Goal: Transaction & Acquisition: Purchase product/service

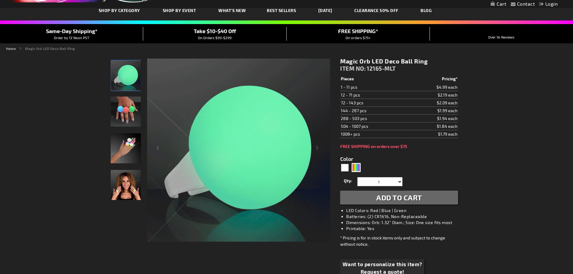
scroll to position [50, 0]
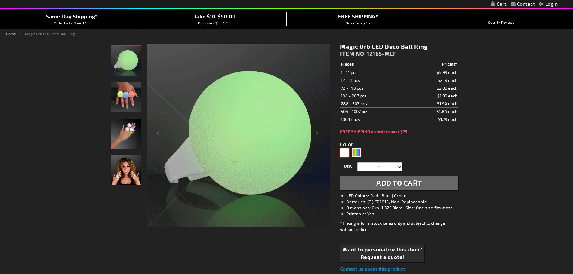
click at [344, 152] on div "White" at bounding box center [344, 152] width 9 height 9
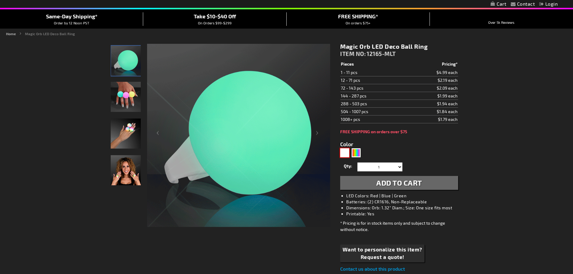
type input "5646"
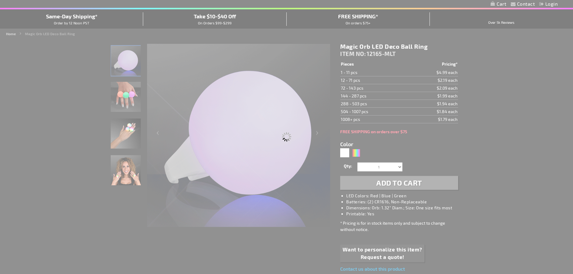
click at [317, 133] on div "Please wait..." at bounding box center [286, 137] width 573 height 274
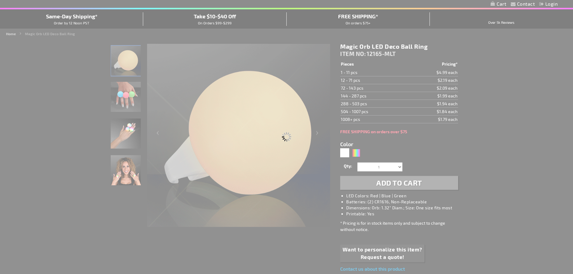
click at [355, 152] on div "Please wait..." at bounding box center [286, 137] width 573 height 274
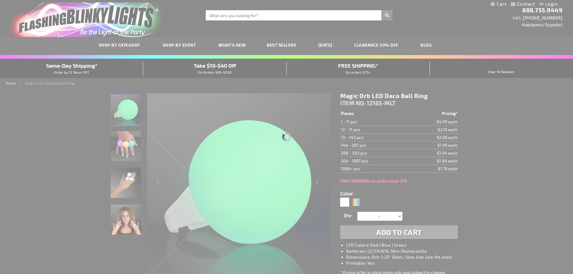
scroll to position [0, 0]
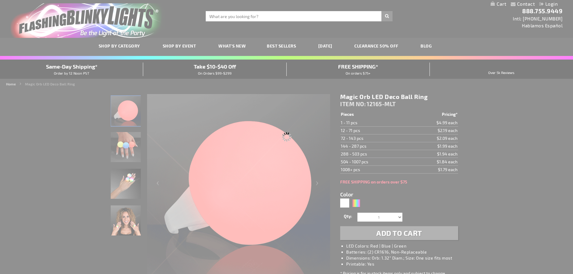
click at [317, 183] on div "Please wait..." at bounding box center [286, 137] width 573 height 274
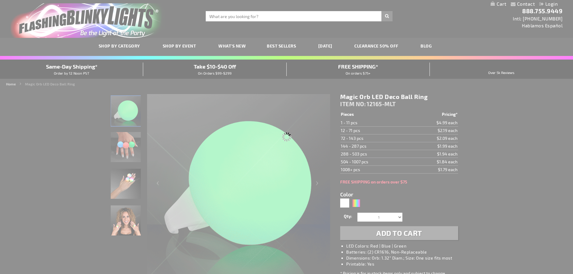
type input "12165-WT"
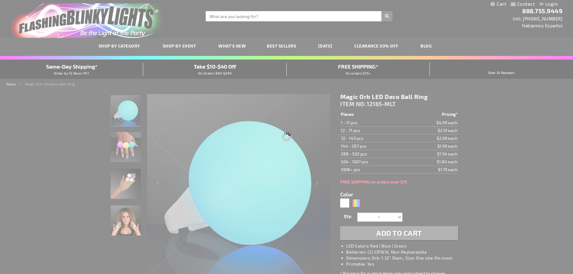
type input "Customize - White LED Magic Orb Deco Ring - ITEM NO: 12165-WT"
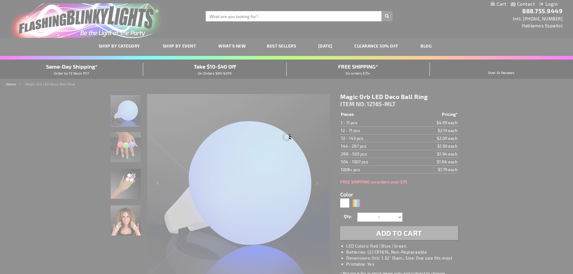
select select
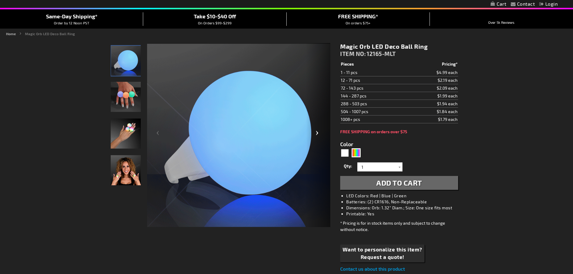
click at [317, 132] on div "Next" at bounding box center [318, 135] width 24 height 185
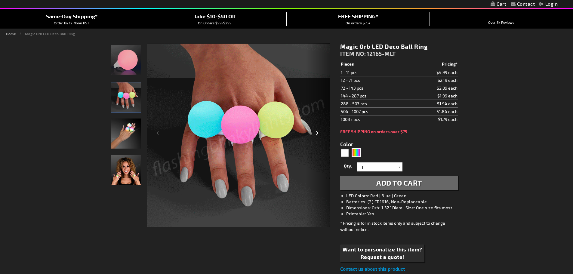
click at [317, 132] on div "Next" at bounding box center [318, 135] width 24 height 185
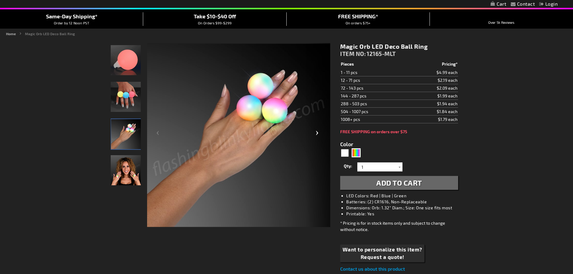
click at [317, 132] on div "Next" at bounding box center [318, 135] width 24 height 185
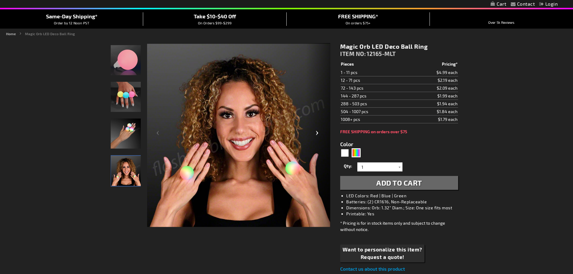
click at [317, 132] on div "Next" at bounding box center [318, 135] width 24 height 185
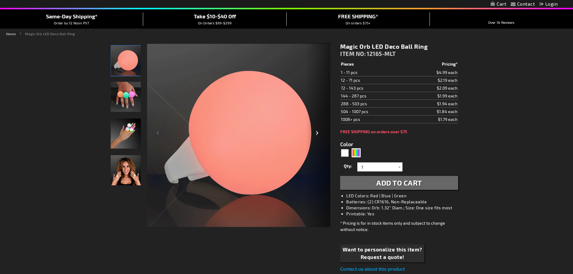
click at [317, 132] on div "Next" at bounding box center [318, 135] width 24 height 185
